Goal: Task Accomplishment & Management: Use online tool/utility

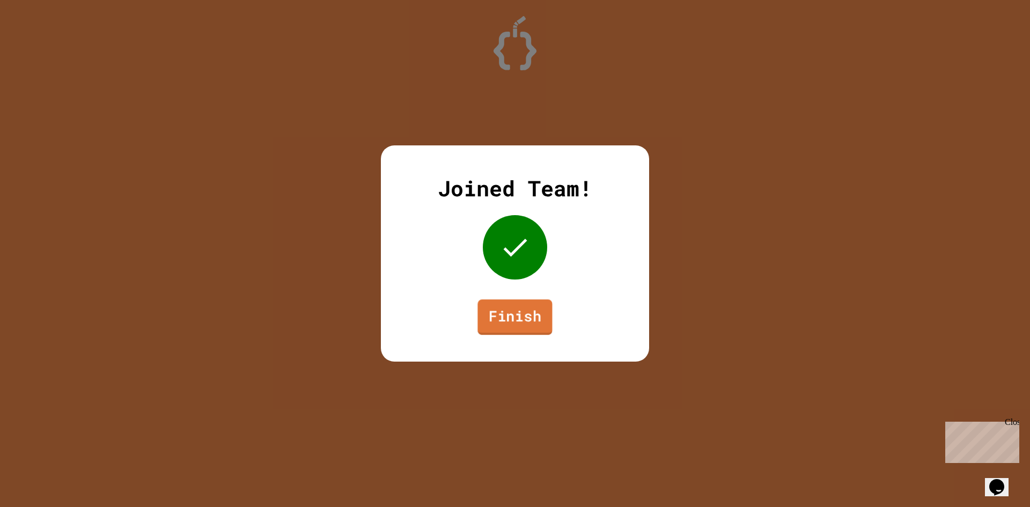
click at [506, 334] on link "Finish" at bounding box center [514, 316] width 75 height 35
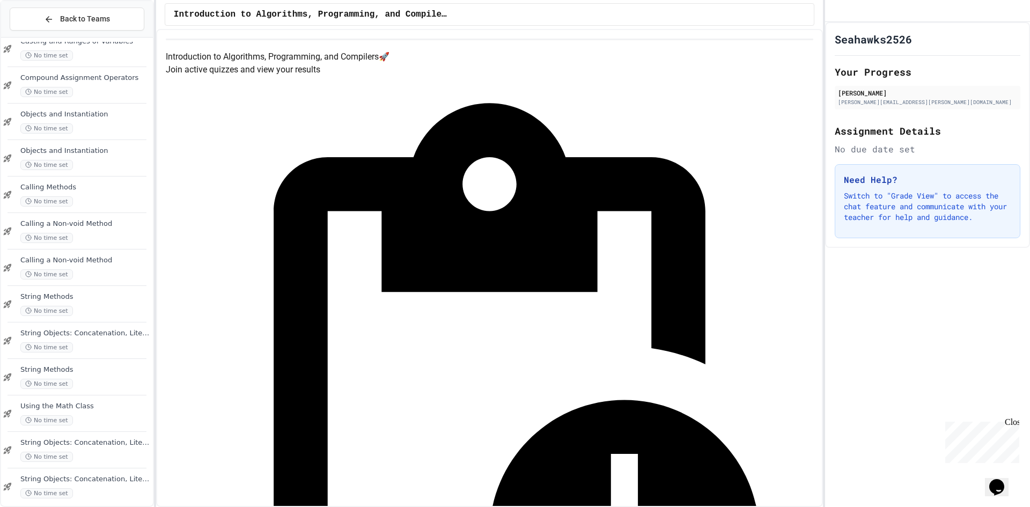
scroll to position [173, 0]
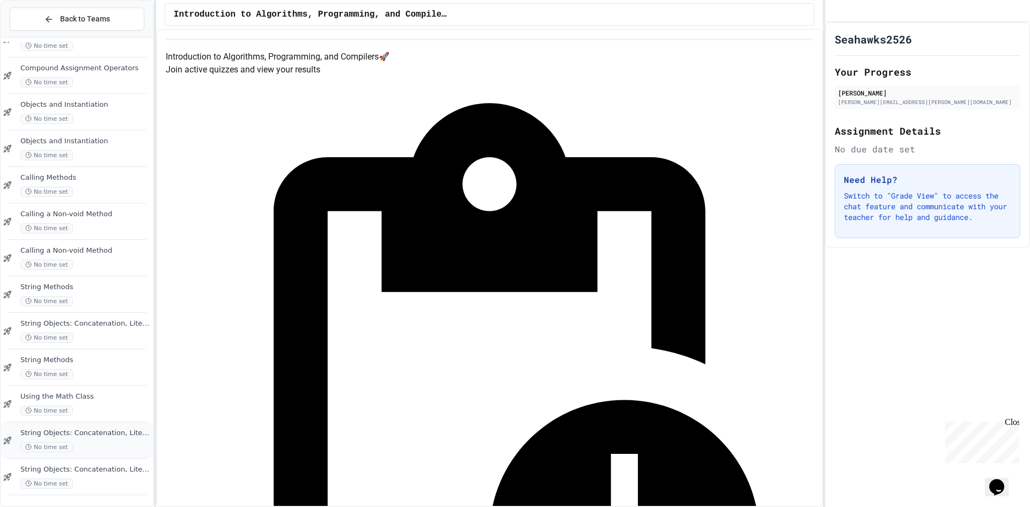
click at [122, 437] on span "String Objects: Concatenation, Literals, and More" at bounding box center [85, 433] width 130 height 9
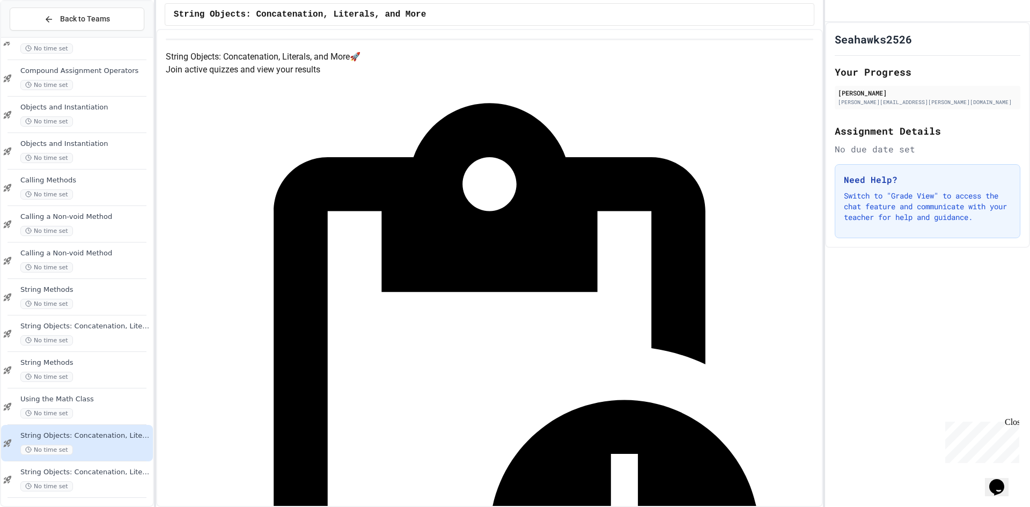
scroll to position [173, 0]
click at [96, 483] on div "No time set" at bounding box center [85, 483] width 130 height 10
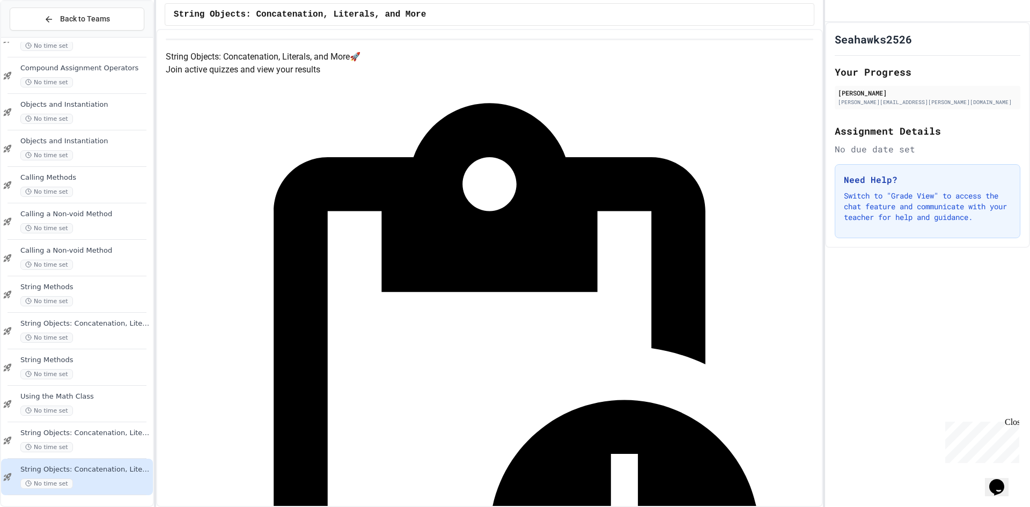
scroll to position [160, 0]
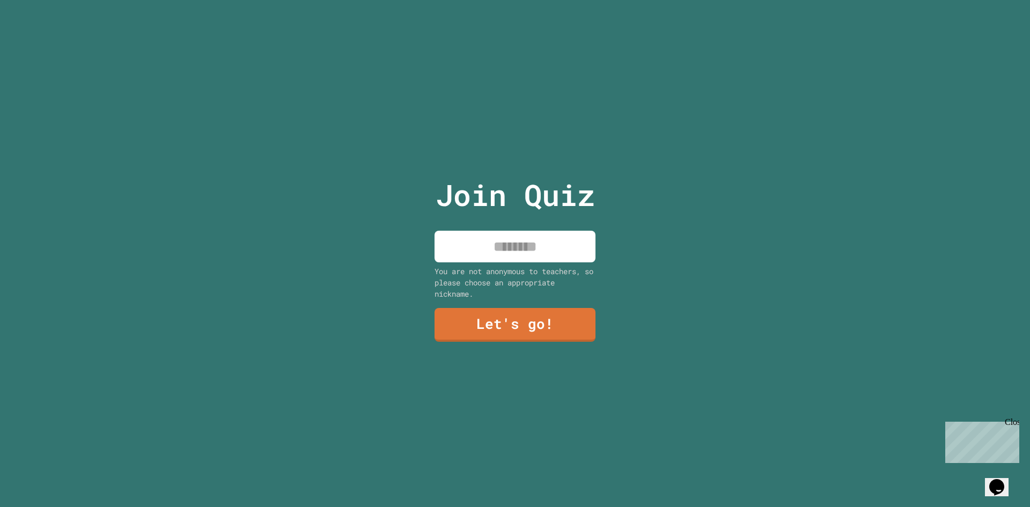
click at [469, 257] on input at bounding box center [514, 247] width 161 height 32
type input "**********"
click at [511, 309] on link "Let's go!" at bounding box center [515, 323] width 159 height 35
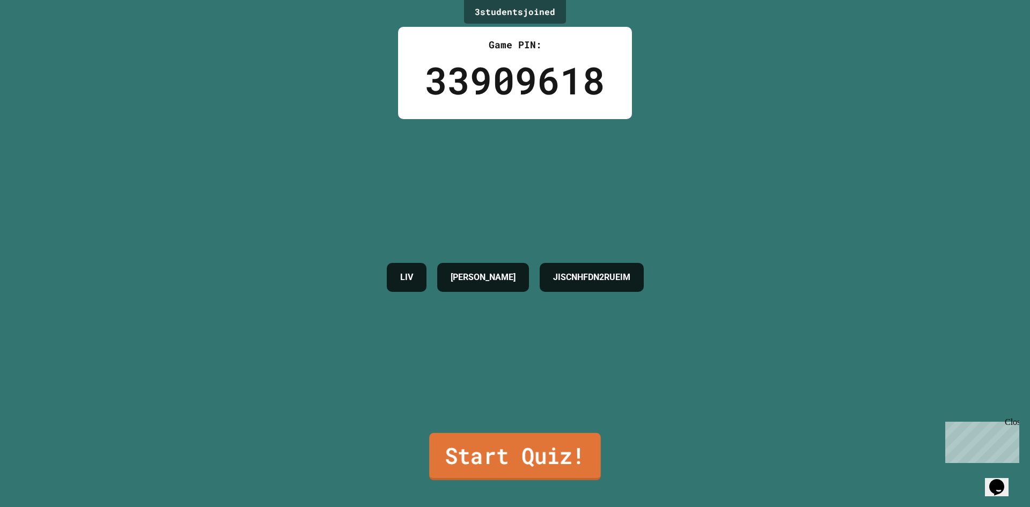
click at [510, 433] on link "Start Quiz!" at bounding box center [515, 456] width 172 height 47
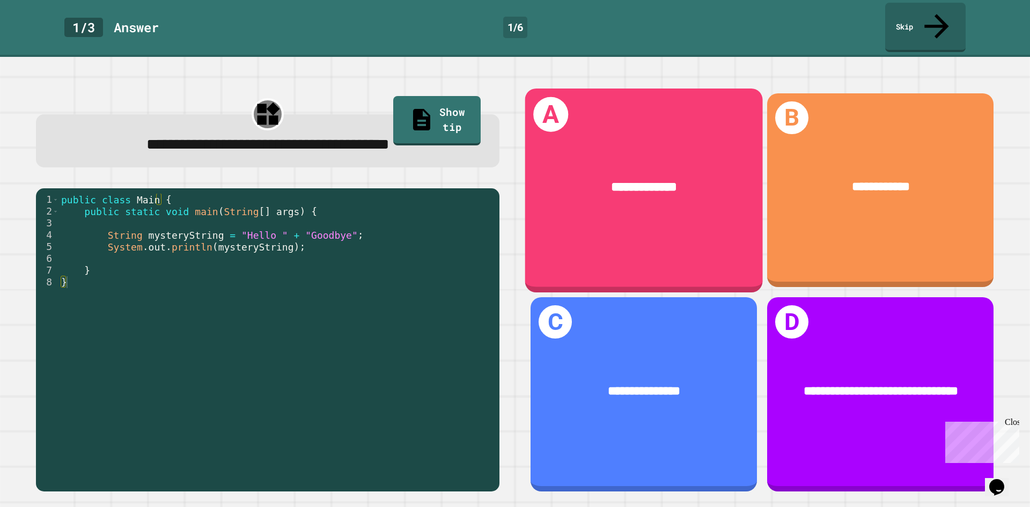
click at [632, 225] on div "**********" at bounding box center [644, 190] width 238 height 204
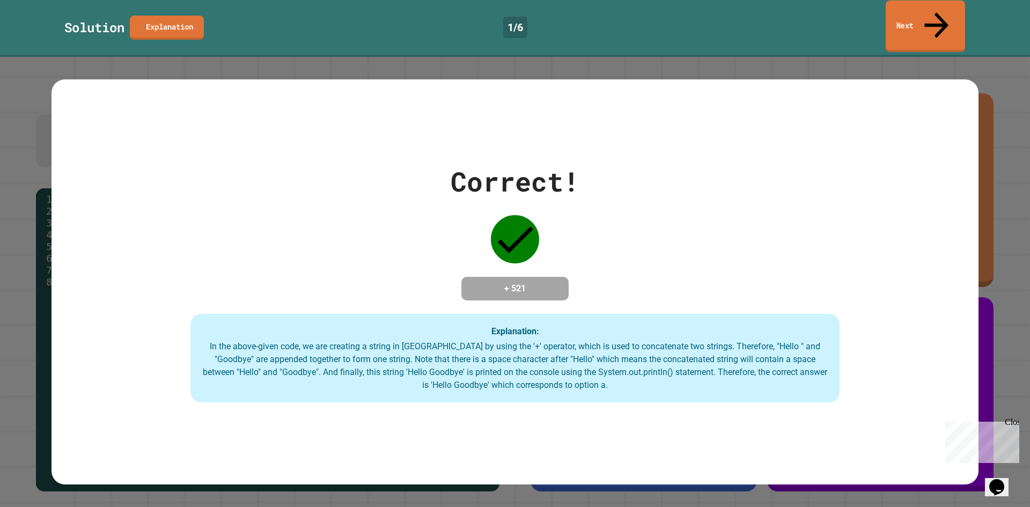
click at [912, 23] on link "Next" at bounding box center [925, 27] width 79 height 52
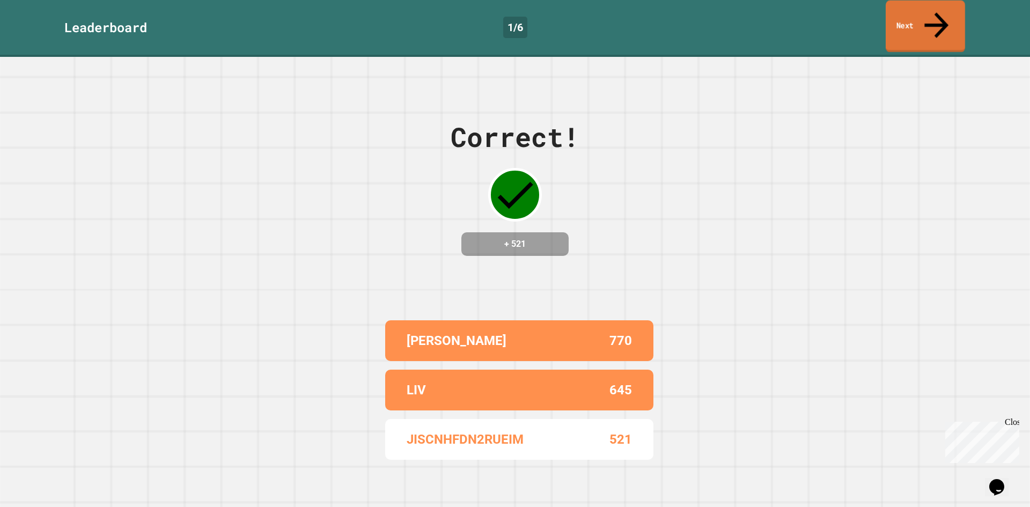
click at [912, 23] on link "Next" at bounding box center [925, 27] width 79 height 52
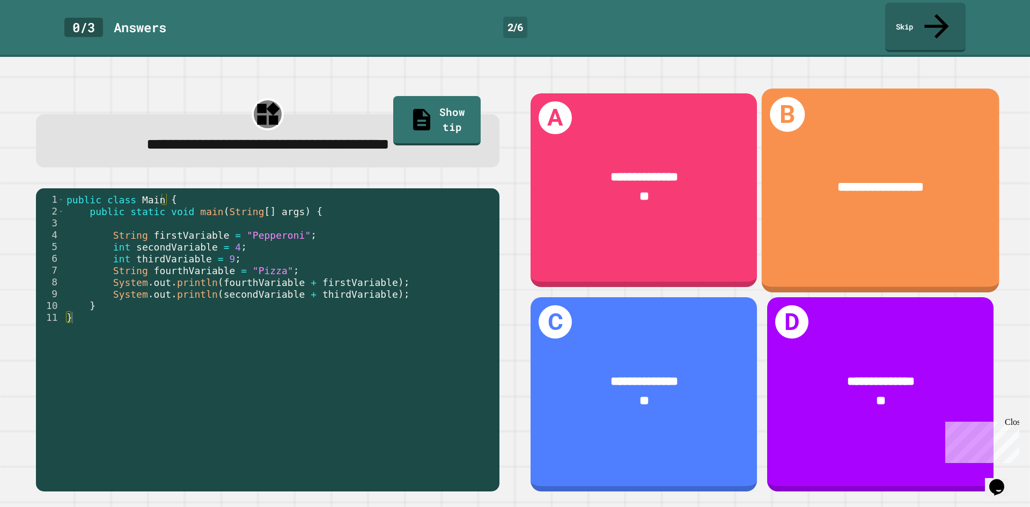
click at [928, 181] on div "**********" at bounding box center [881, 187] width 238 height 72
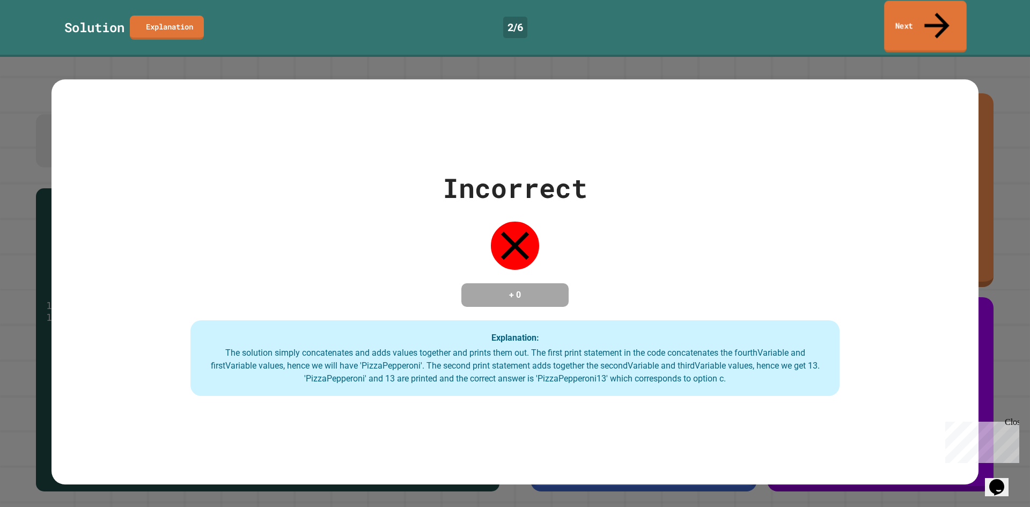
click at [906, 14] on link "Next" at bounding box center [925, 27] width 83 height 52
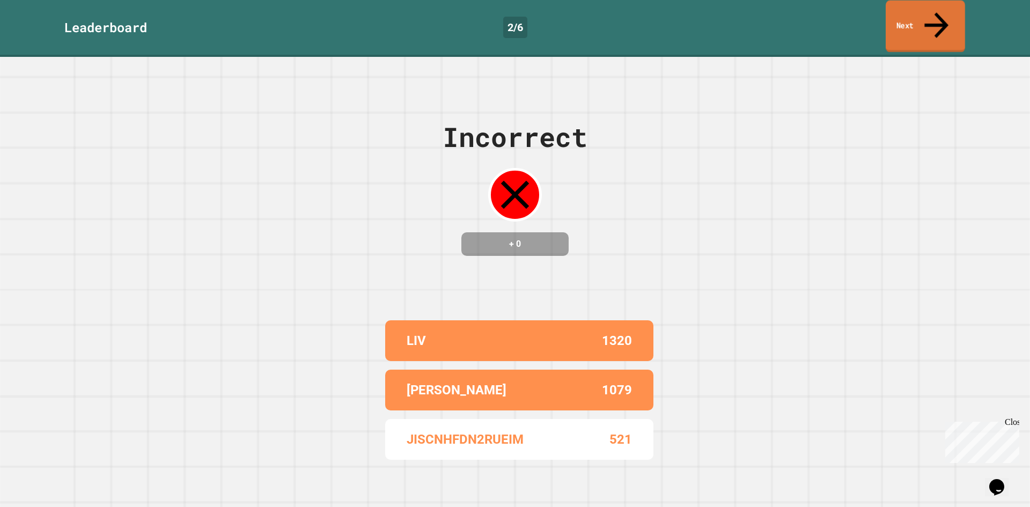
click at [906, 14] on link "Next" at bounding box center [925, 27] width 79 height 52
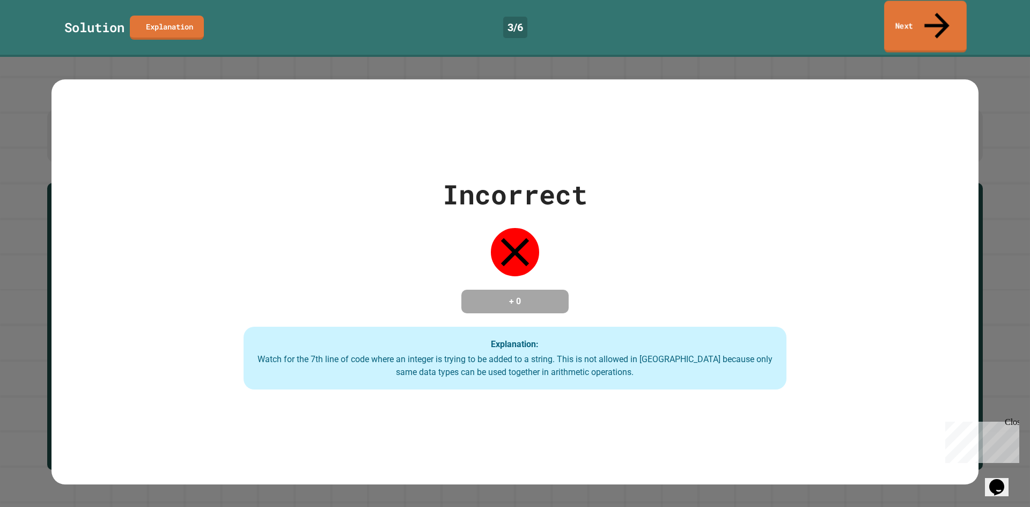
click at [923, 17] on link "Next" at bounding box center [925, 27] width 83 height 52
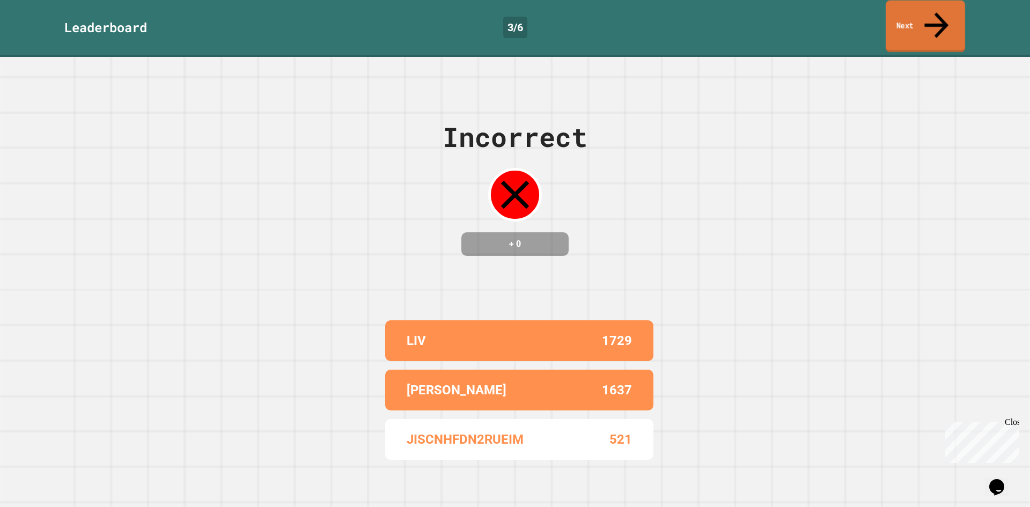
click at [919, 19] on link "Next" at bounding box center [925, 27] width 79 height 52
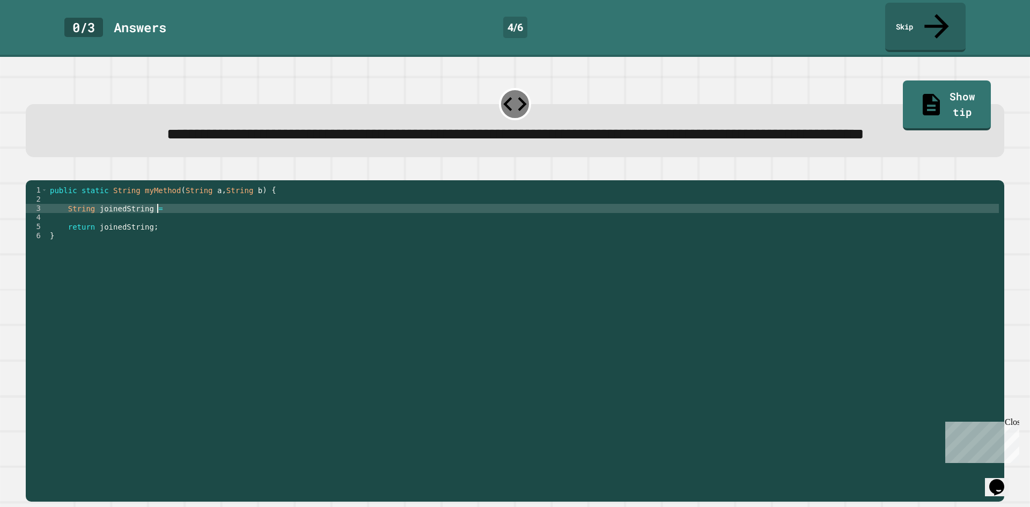
click at [207, 224] on div "public static String myMethod ( String a , String b ) { String joinedString = r…" at bounding box center [523, 327] width 951 height 283
click at [31, 172] on button "button" at bounding box center [31, 172] width 0 height 0
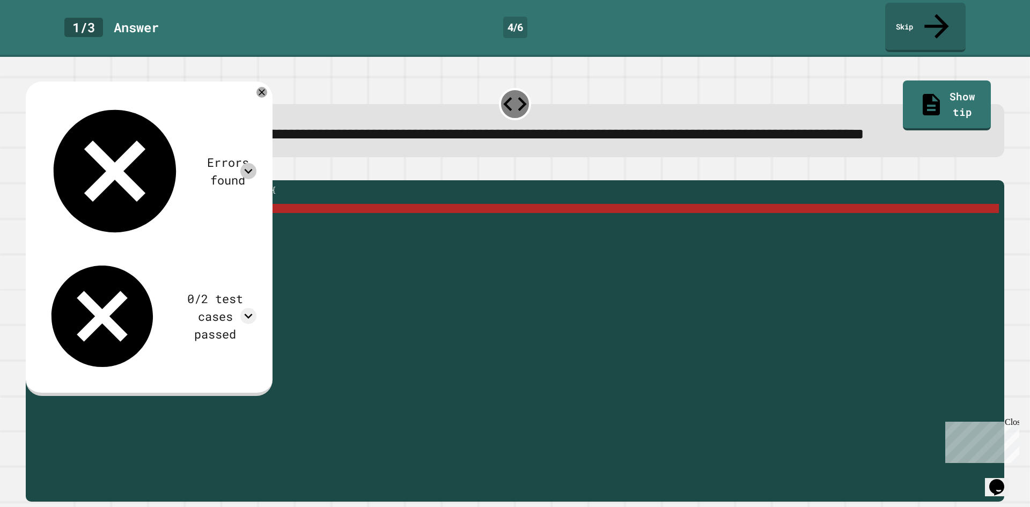
click at [256, 163] on icon at bounding box center [248, 171] width 16 height 16
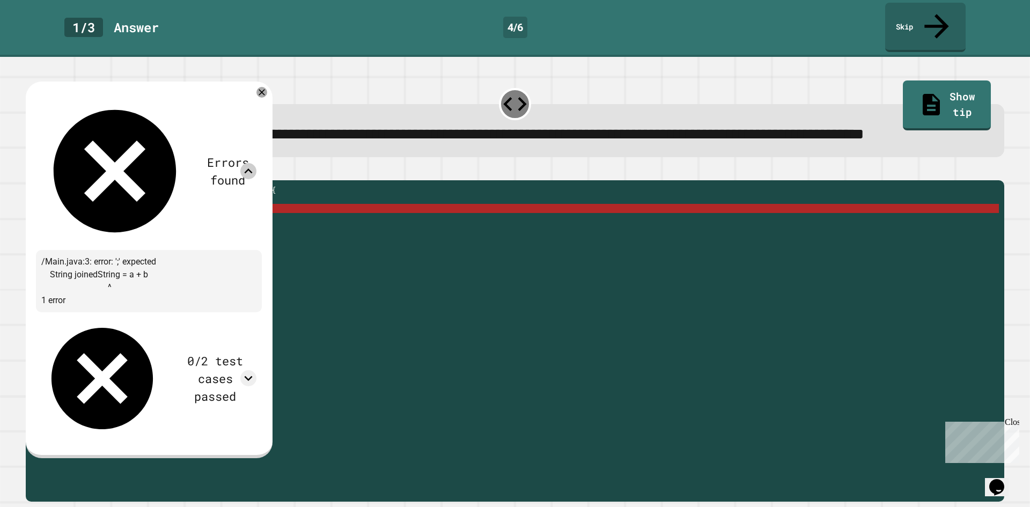
click at [256, 163] on icon at bounding box center [248, 171] width 16 height 16
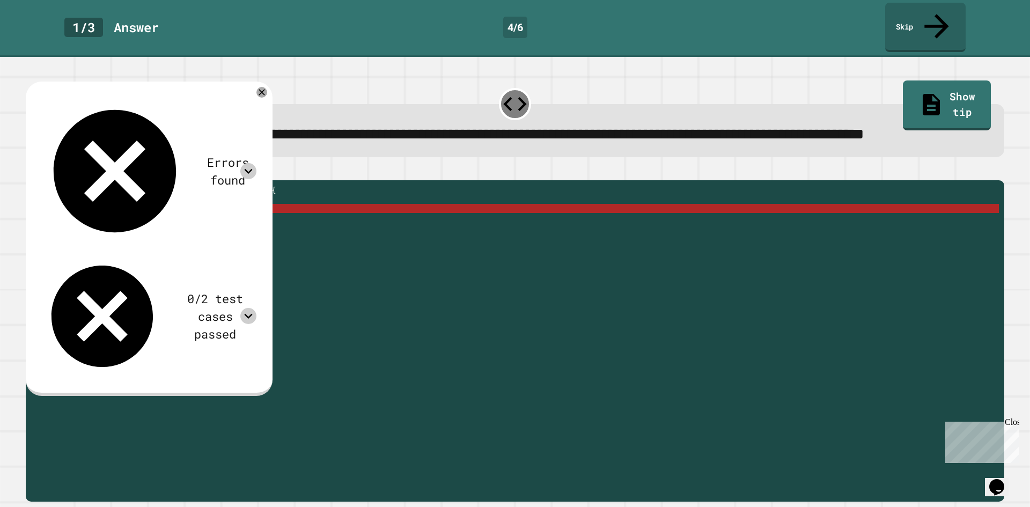
click at [256, 308] on icon at bounding box center [248, 316] width 16 height 16
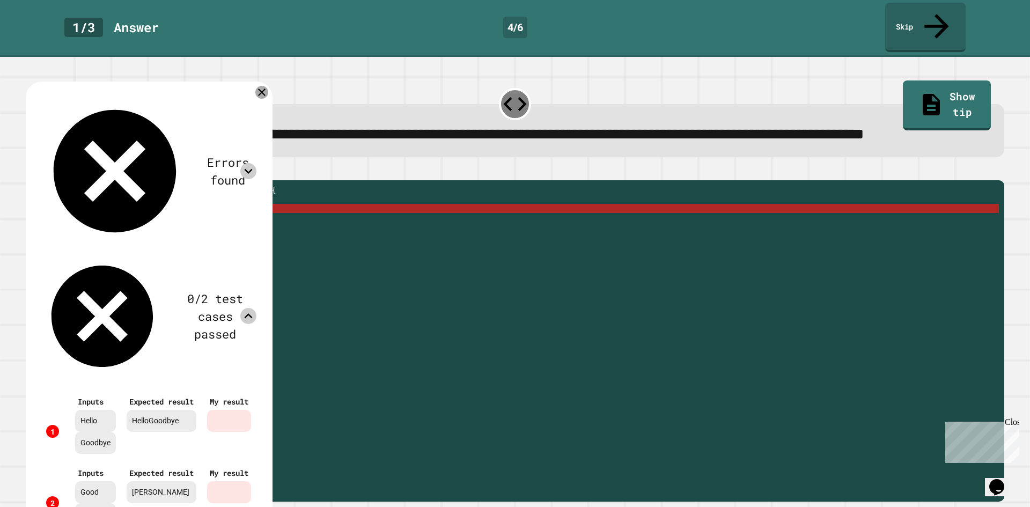
click at [268, 92] on icon at bounding box center [261, 92] width 13 height 13
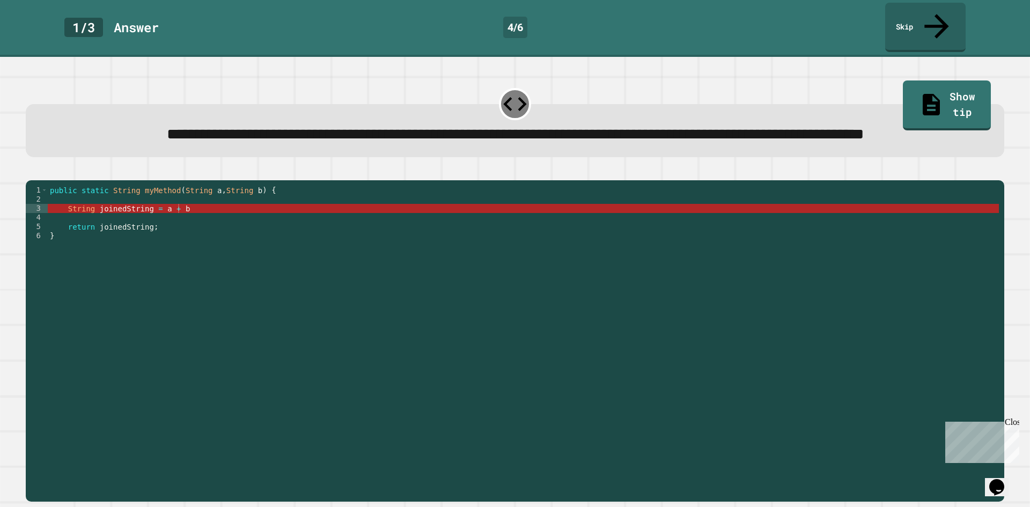
scroll to position [0, 0]
click at [238, 230] on div "public static String myMethod ( String a , String b ) { String joinedString = a…" at bounding box center [523, 327] width 951 height 283
click at [240, 223] on div "public static String myMethod ( String a , String b ) { String joinedString = a…" at bounding box center [523, 327] width 951 height 283
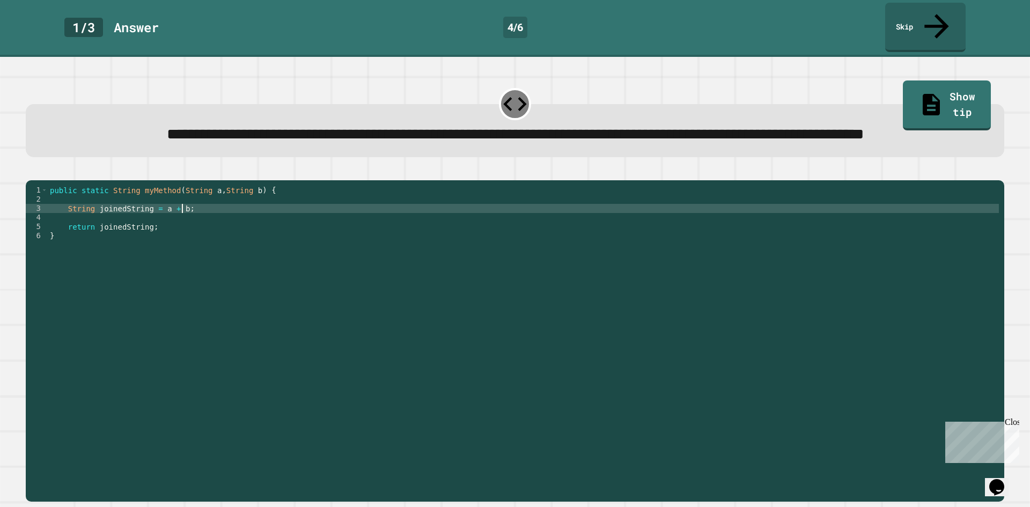
type textarea "**********"
click at [31, 172] on icon "button" at bounding box center [31, 172] width 0 height 0
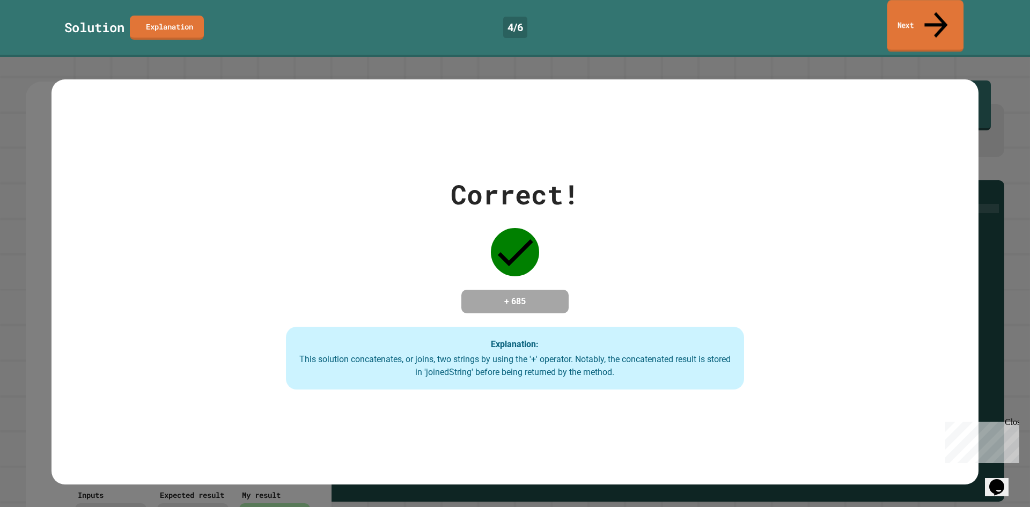
click at [935, 12] on icon at bounding box center [936, 25] width 35 height 38
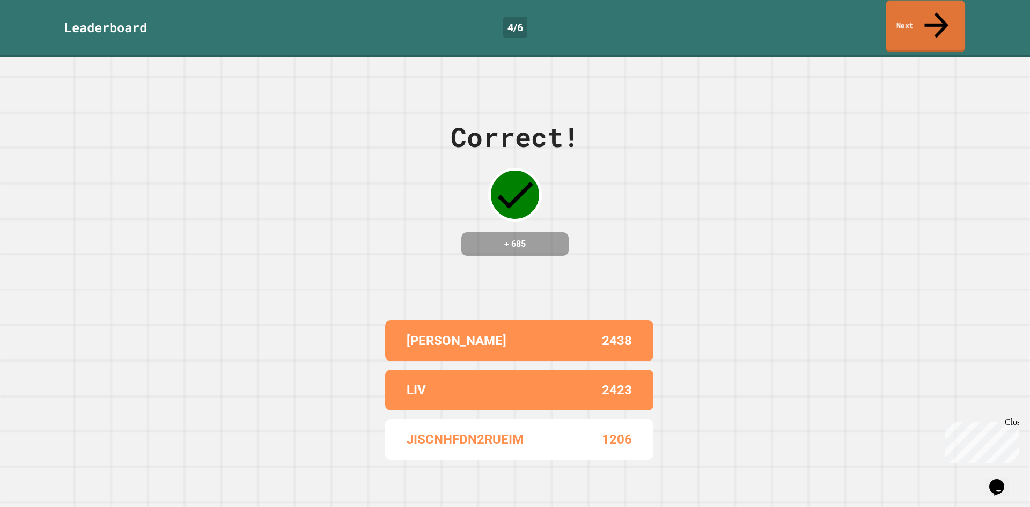
click at [935, 12] on icon at bounding box center [936, 25] width 24 height 26
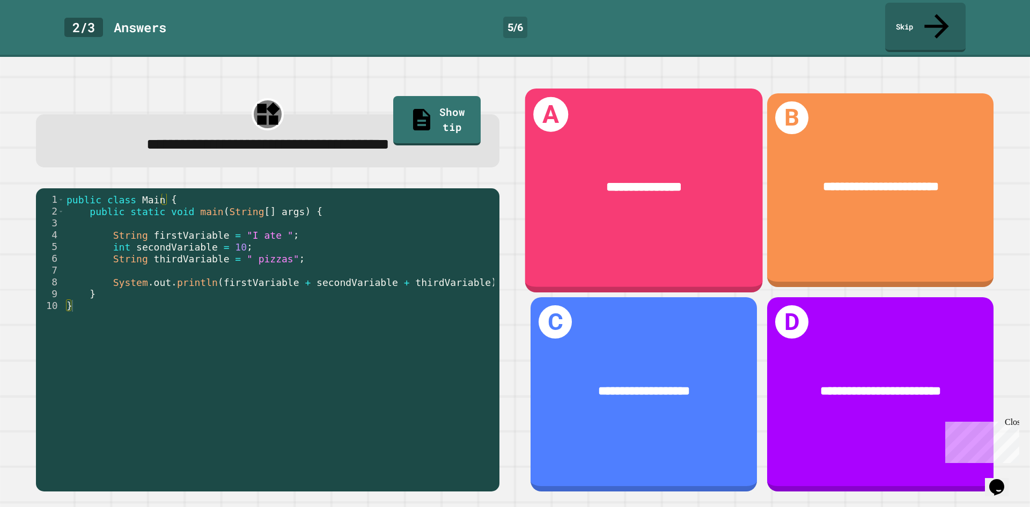
click at [637, 188] on div "**********" at bounding box center [644, 187] width 238 height 72
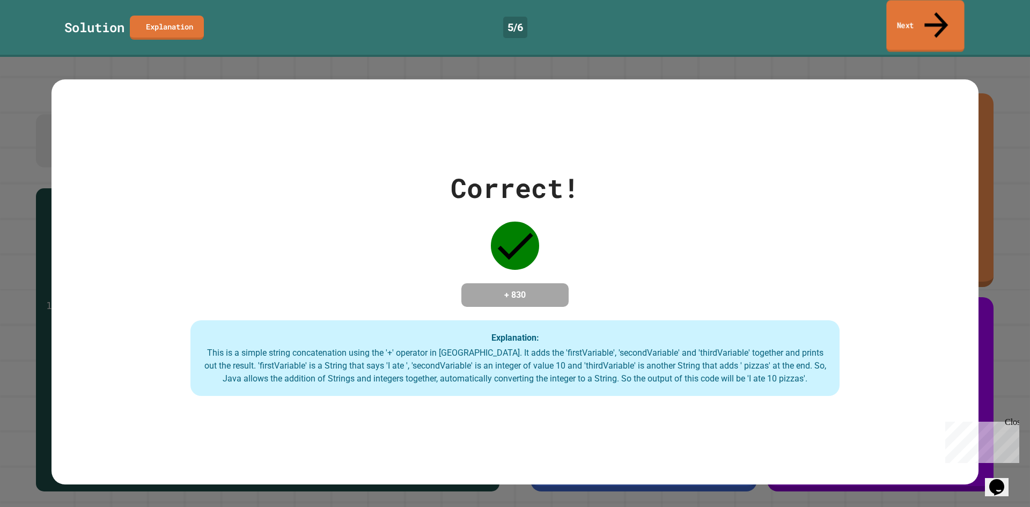
click at [920, 11] on link "Next" at bounding box center [925, 26] width 78 height 52
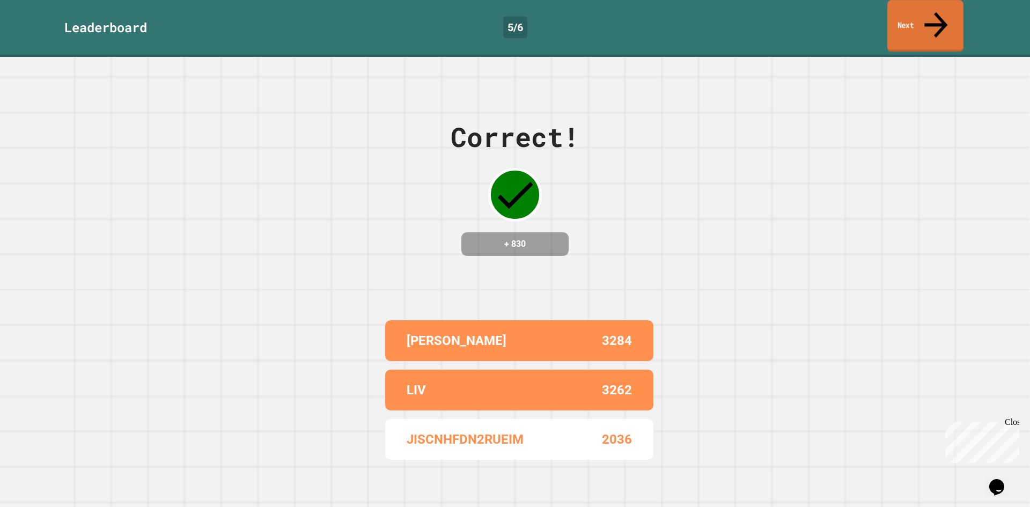
click at [904, 16] on link "Next" at bounding box center [925, 26] width 76 height 52
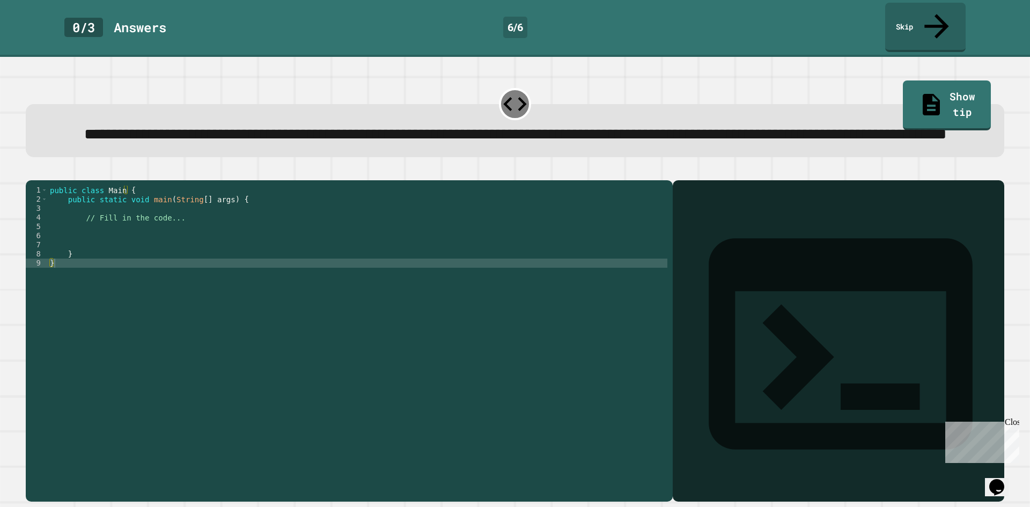
click at [146, 224] on div "public class Main { public static void main ( String [ ] args ) { // Fill in th…" at bounding box center [357, 327] width 619 height 283
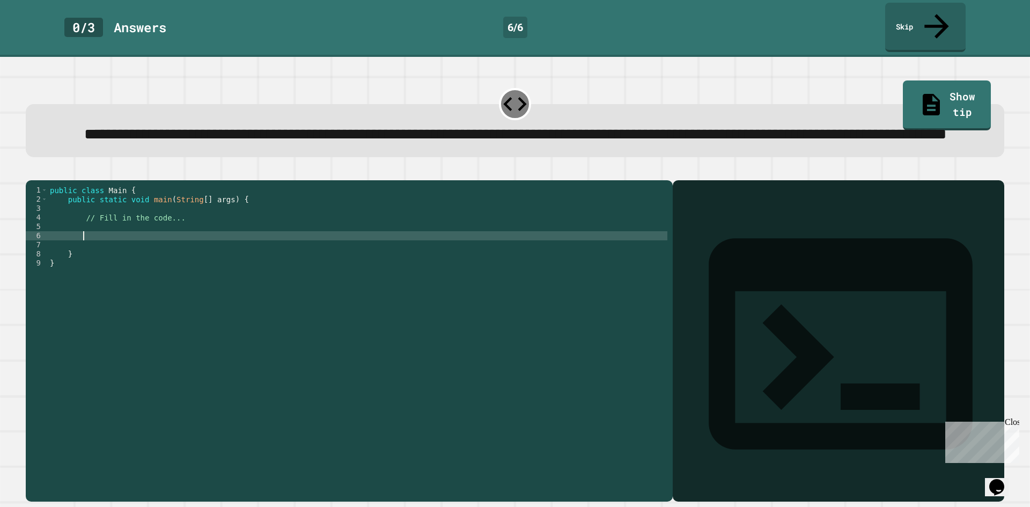
click at [165, 252] on div "public class Main { public static void main ( String [ ] args ) { // Fill in th…" at bounding box center [357, 327] width 619 height 283
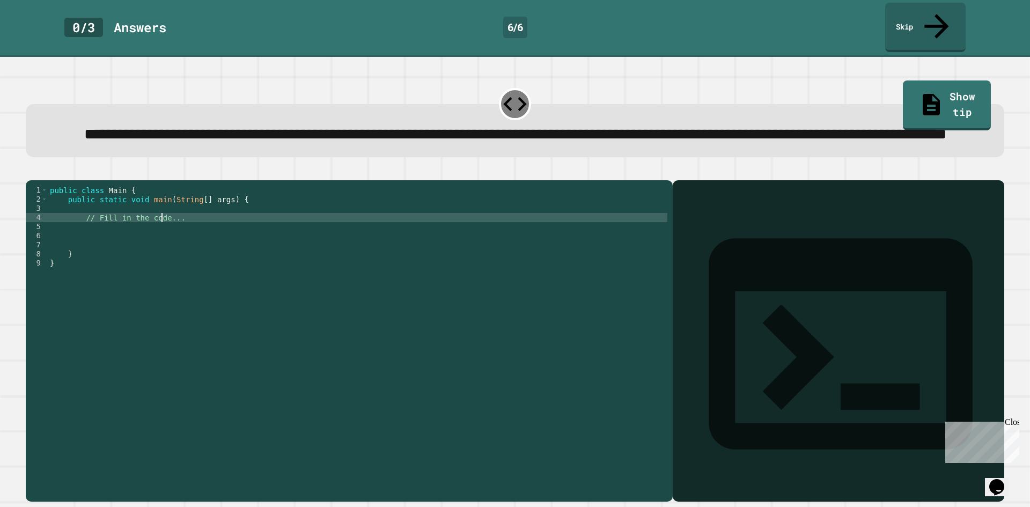
click at [160, 237] on div "public class Main { public static void main ( String [ ] args ) { // Fill in th…" at bounding box center [357, 327] width 619 height 283
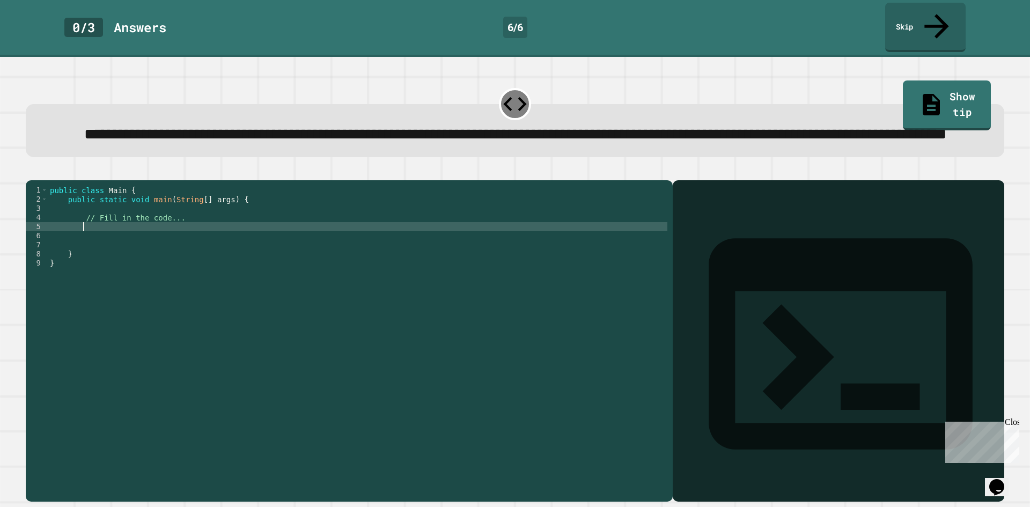
click at [116, 245] on div "public class Main { public static void main ( String [ ] args ) { // Fill in th…" at bounding box center [357, 327] width 619 height 283
click at [31, 172] on icon "button" at bounding box center [31, 172] width 0 height 0
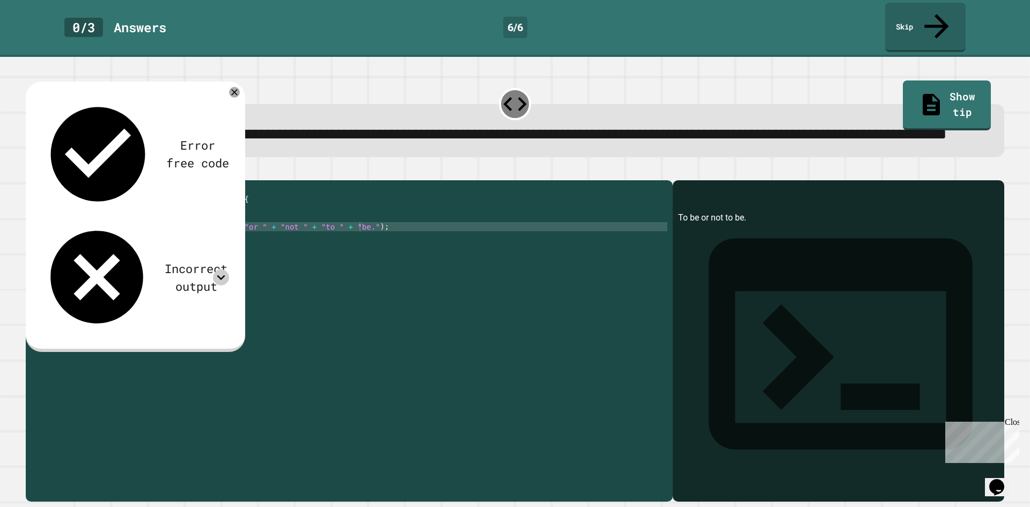
click at [222, 269] on icon at bounding box center [221, 277] width 16 height 16
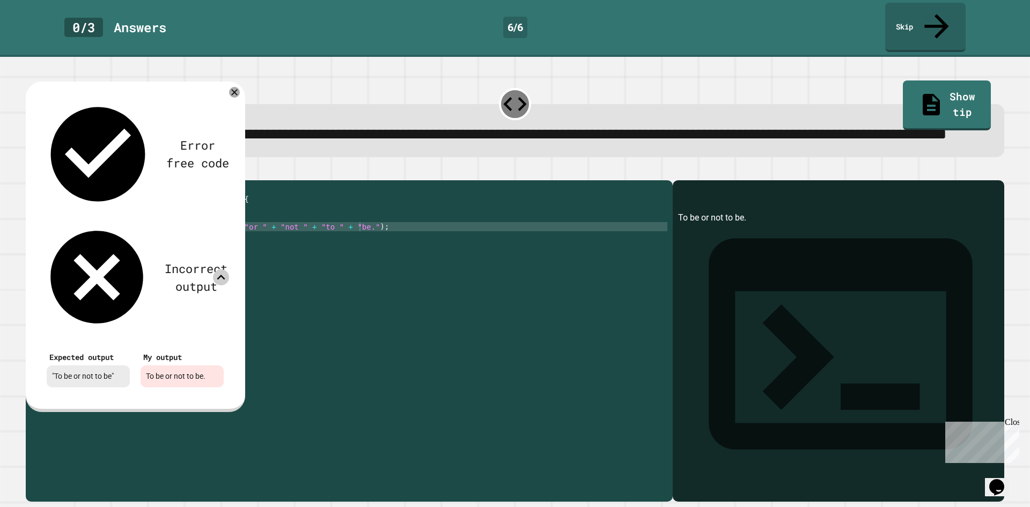
click at [222, 275] on icon at bounding box center [221, 277] width 8 height 5
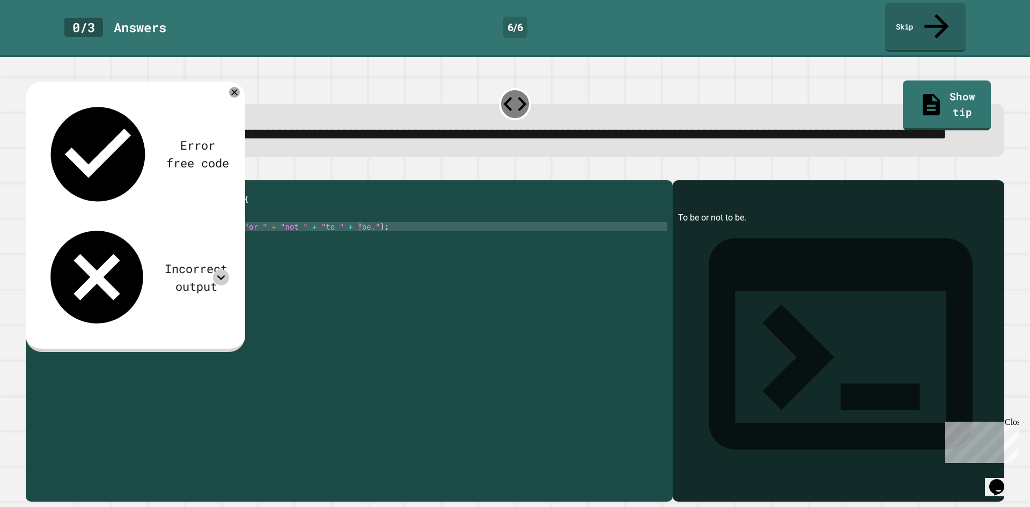
click at [346, 244] on div "public class Main { public static void main ( String [ ] args ) { // Fill in th…" at bounding box center [357, 327] width 619 height 283
click at [31, 172] on icon "button" at bounding box center [31, 172] width 0 height 0
click at [197, 222] on div "Incorrect output" at bounding box center [135, 277] width 188 height 111
click at [225, 269] on icon at bounding box center [221, 277] width 16 height 16
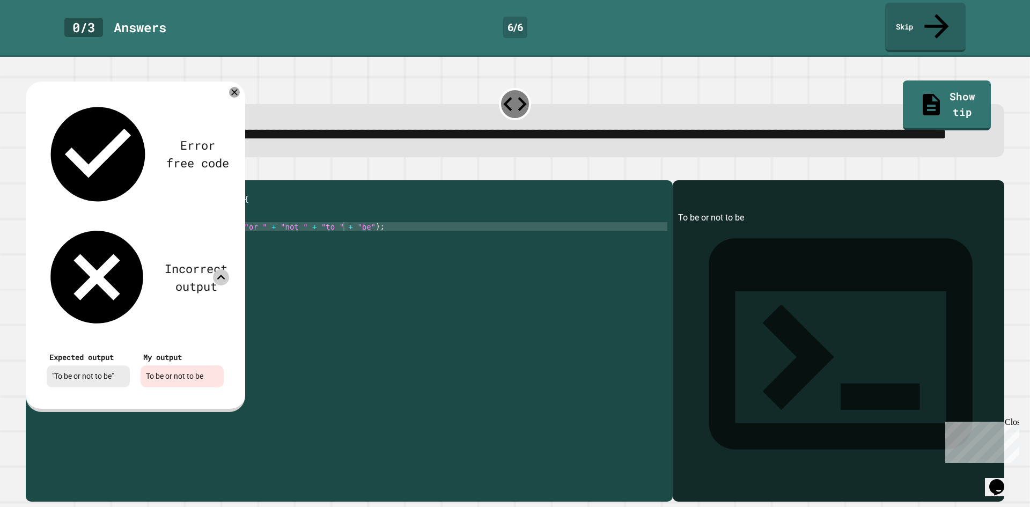
click at [225, 269] on icon at bounding box center [221, 277] width 16 height 16
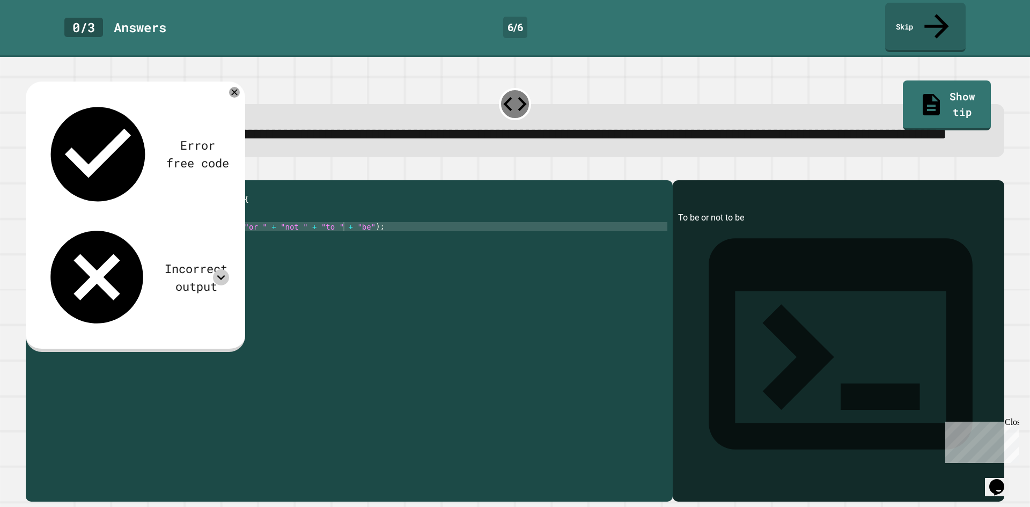
click at [343, 242] on div "public class Main { public static void main ( String [ ] args ) { // Fill in th…" at bounding box center [357, 327] width 619 height 283
click at [347, 244] on div "public class Main { public static void main ( String [ ] args ) { // Fill in th…" at bounding box center [357, 327] width 619 height 283
click at [353, 242] on div "public class Main { public static void main ( String [ ] args ) { // Fill in th…" at bounding box center [357, 327] width 619 height 283
click at [349, 244] on div "public class Main { public static void main ( String [ ] args ) { // Fill in th…" at bounding box center [357, 327] width 619 height 283
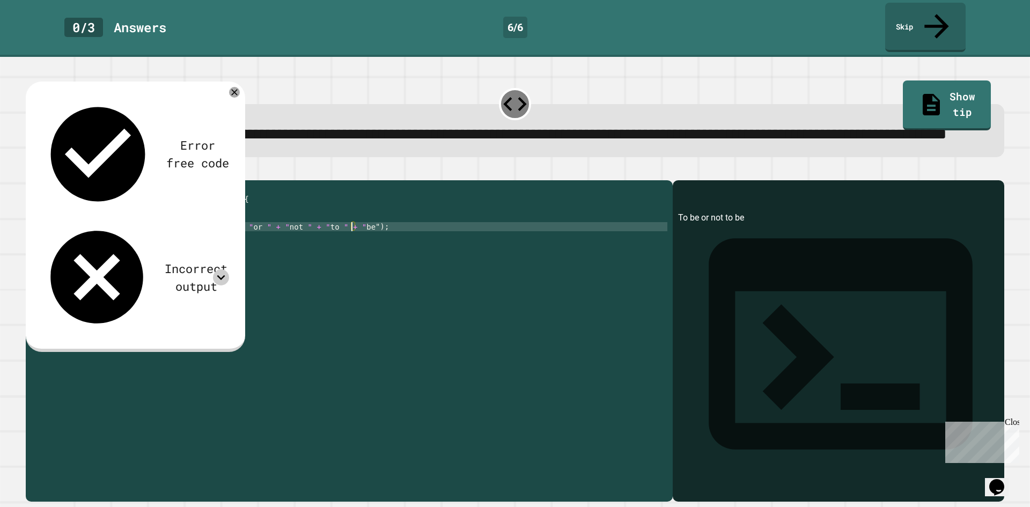
scroll to position [0, 21]
type textarea "**********"
click at [31, 172] on icon "button" at bounding box center [31, 172] width 0 height 0
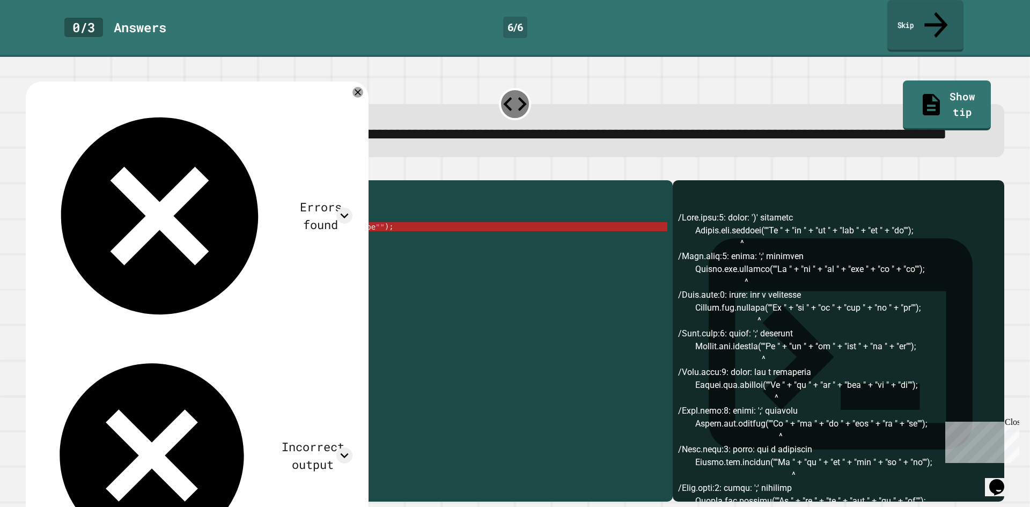
click at [913, 23] on link "Skip" at bounding box center [925, 26] width 77 height 52
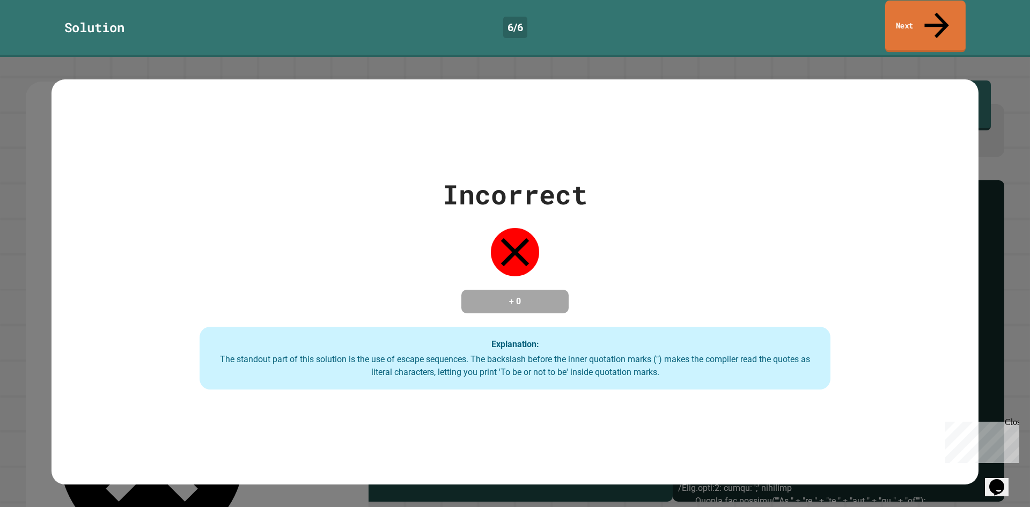
click at [927, 19] on link "Next" at bounding box center [925, 27] width 80 height 52
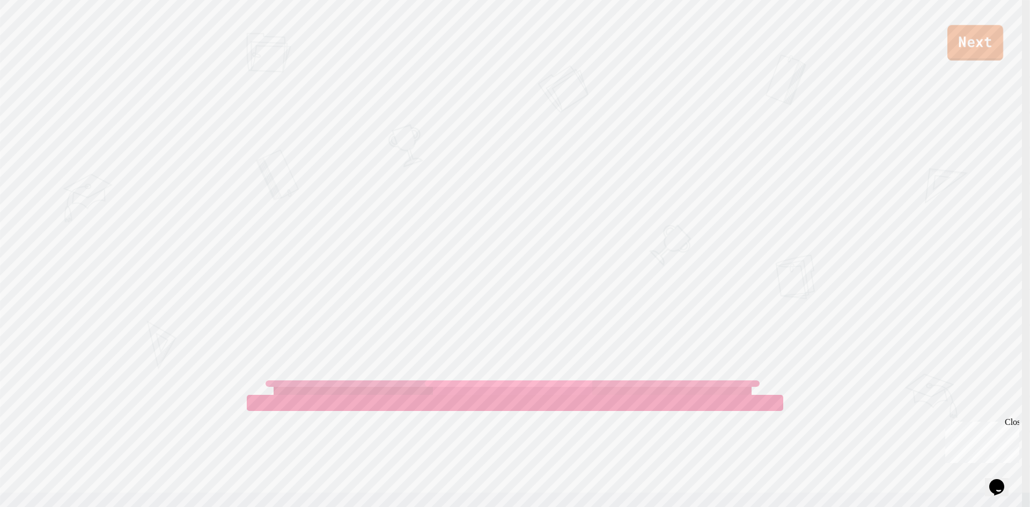
click at [979, 32] on link "Next" at bounding box center [975, 42] width 56 height 35
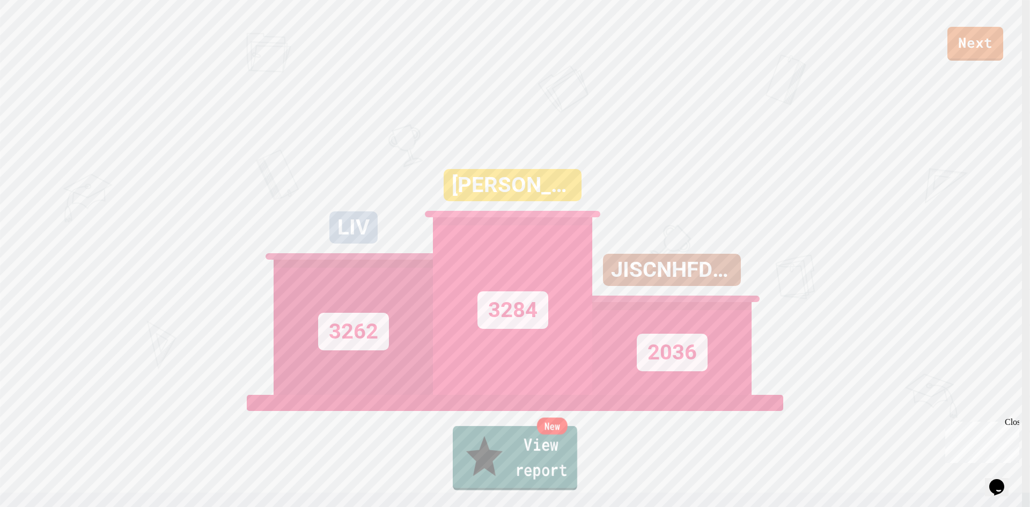
click at [518, 459] on link "New View report" at bounding box center [515, 458] width 124 height 64
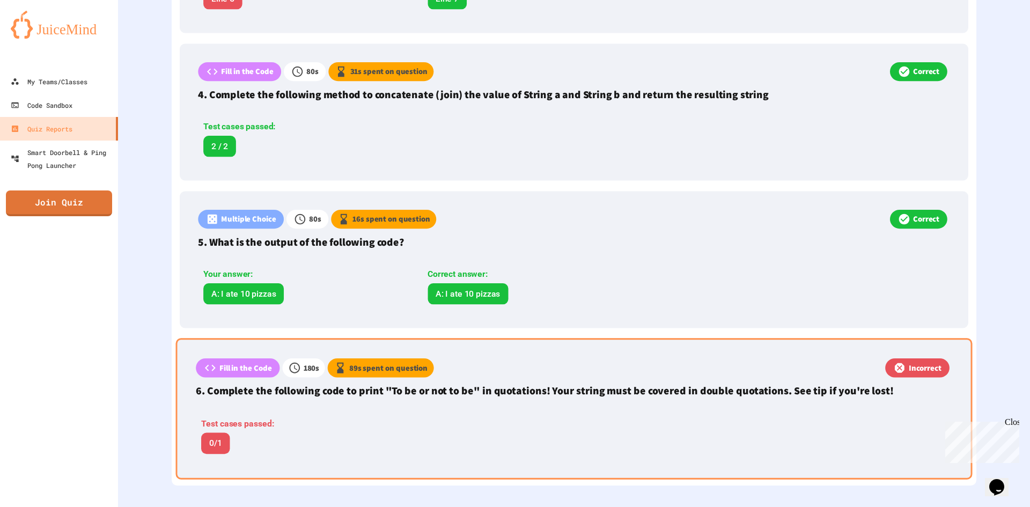
click at [536, 407] on div "Test cases passed: 0/1" at bounding box center [423, 433] width 454 height 53
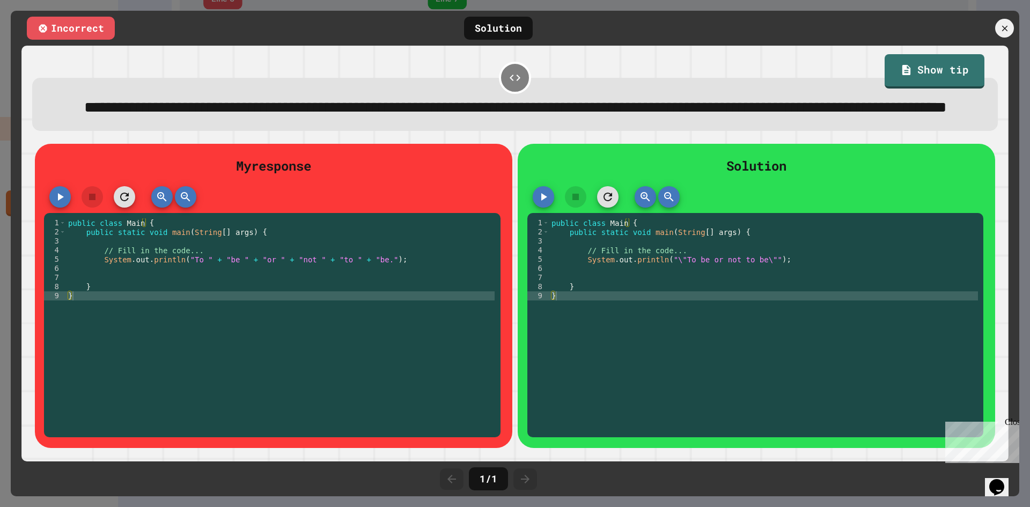
scroll to position [773, 0]
click at [1006, 24] on icon at bounding box center [1004, 28] width 11 height 11
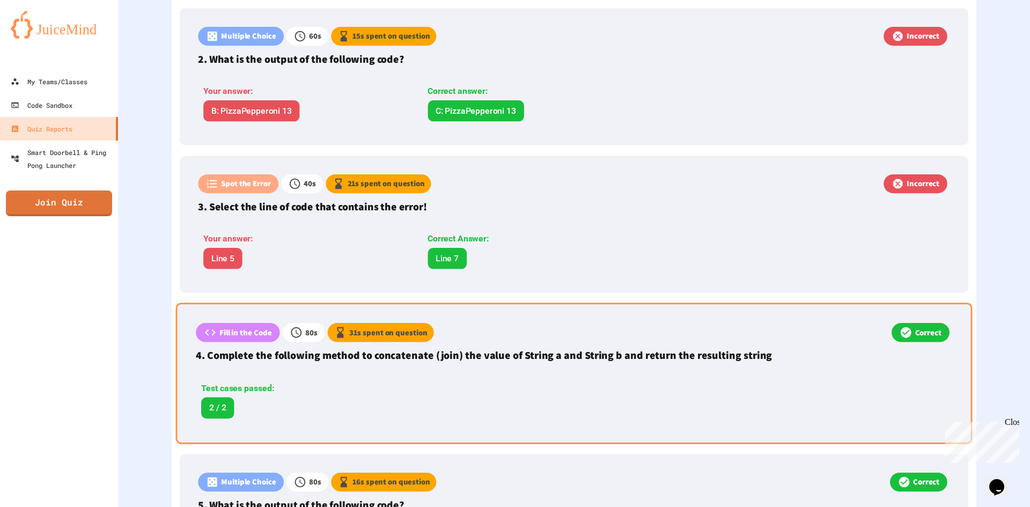
scroll to position [508, 0]
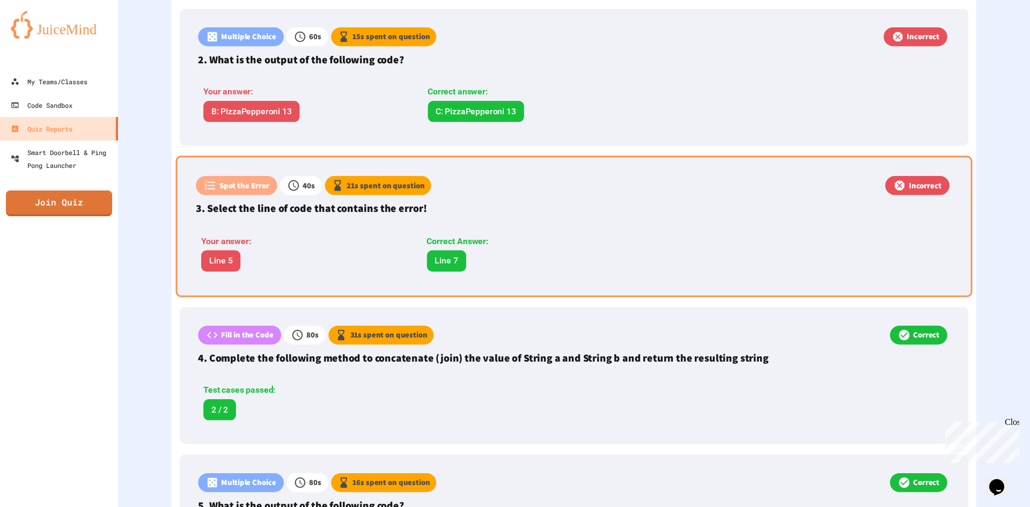
click at [420, 219] on div "Spot the Error 40 s 21 s spent on question Incorrect 3. Select the line of code…" at bounding box center [574, 226] width 796 height 141
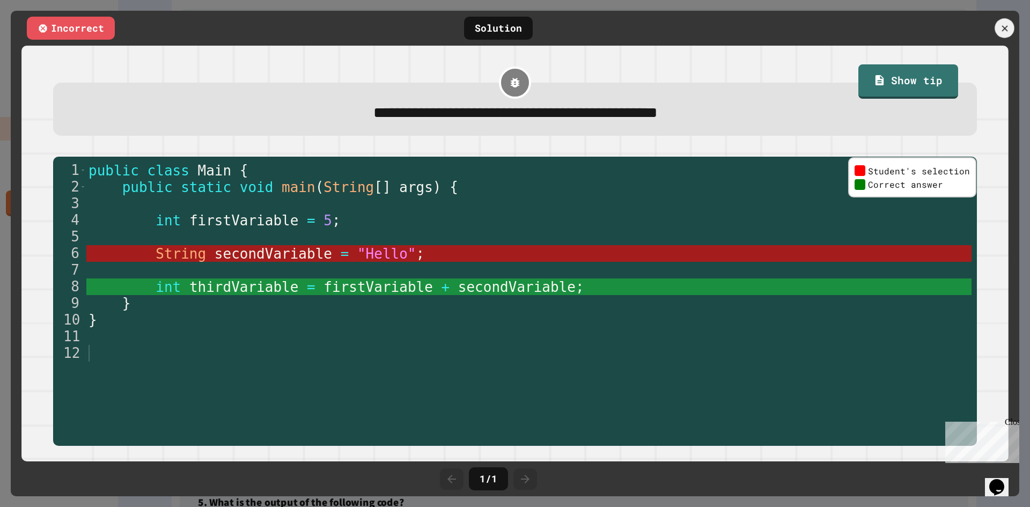
click at [1009, 21] on div at bounding box center [1004, 28] width 20 height 20
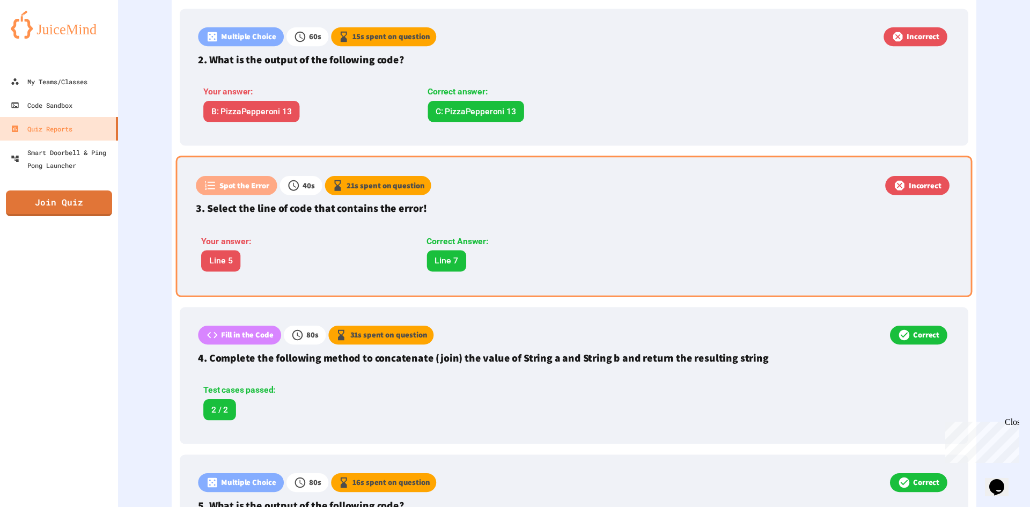
click at [356, 235] on div "Your answer:" at bounding box center [304, 241] width 207 height 13
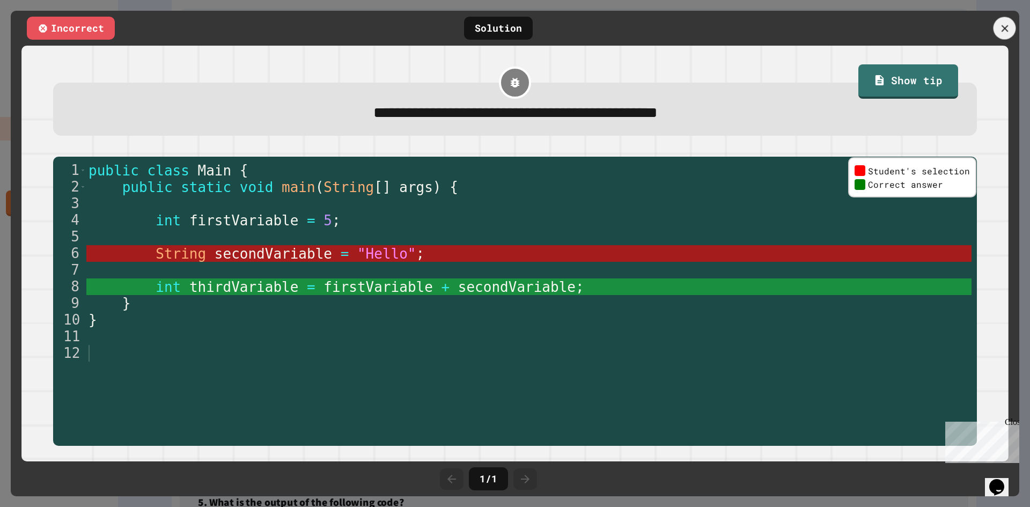
click at [995, 24] on div at bounding box center [1004, 28] width 23 height 23
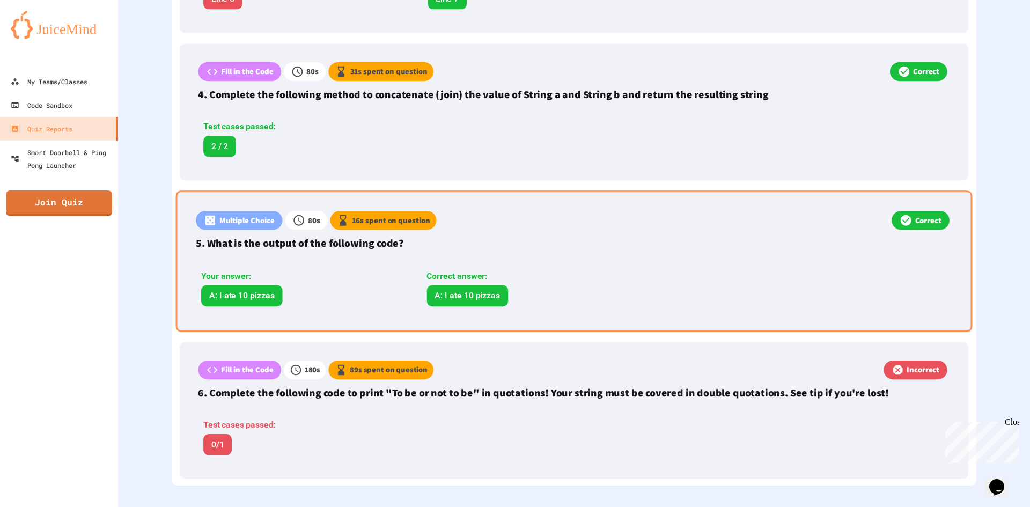
scroll to position [777, 0]
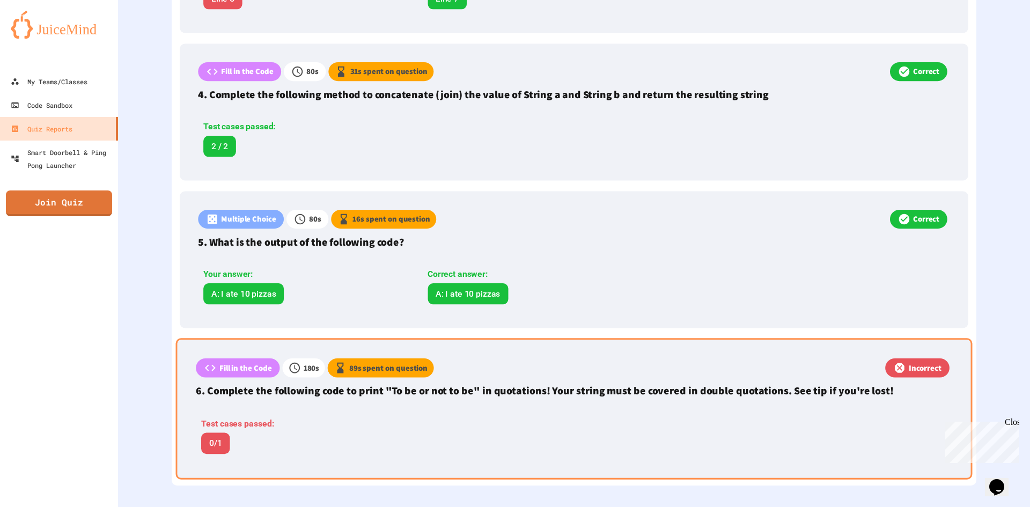
click at [354, 407] on div "Test cases passed: 0/1" at bounding box center [423, 433] width 454 height 53
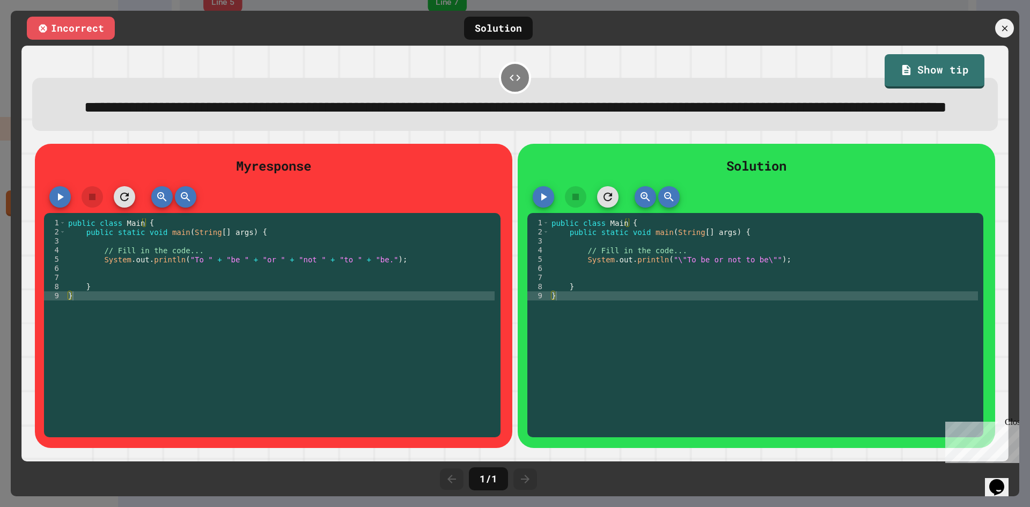
scroll to position [773, 0]
click at [1008, 24] on icon at bounding box center [1005, 29] width 12 height 12
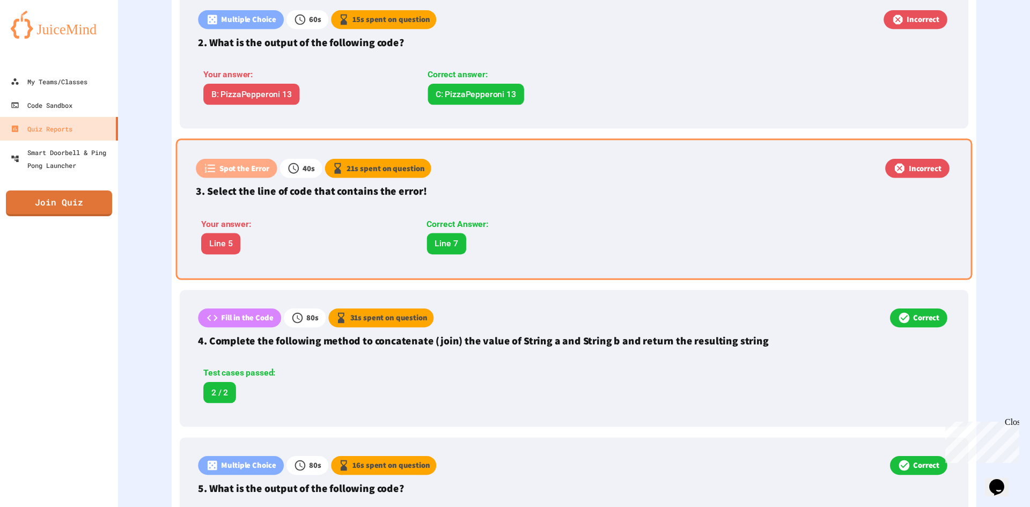
scroll to position [455, 0]
